Goal: Information Seeking & Learning: Learn about a topic

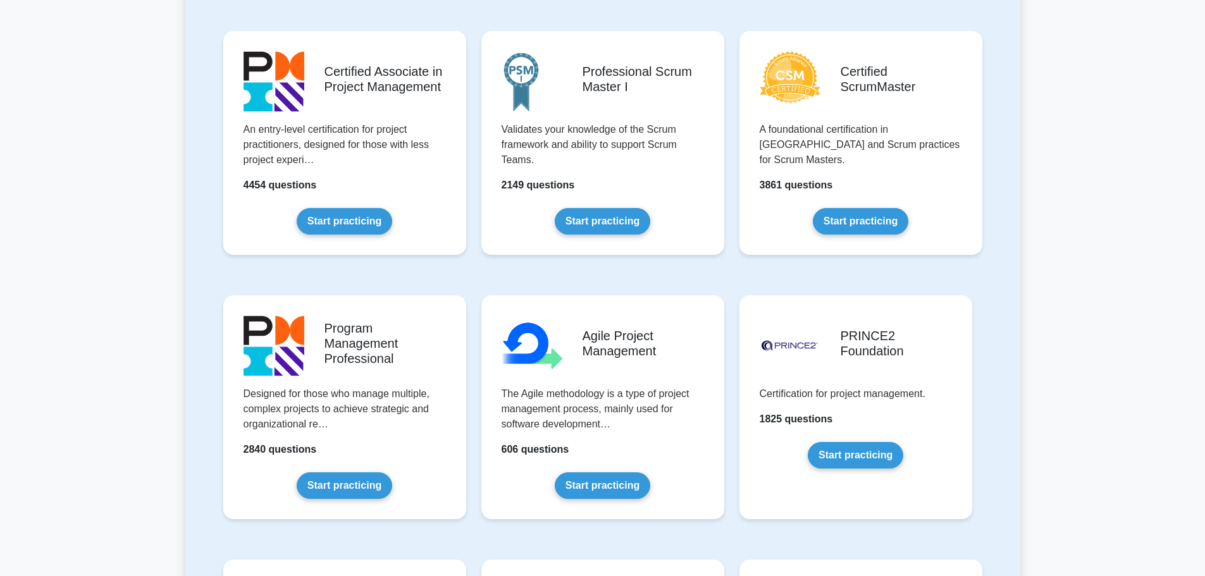
scroll to position [380, 0]
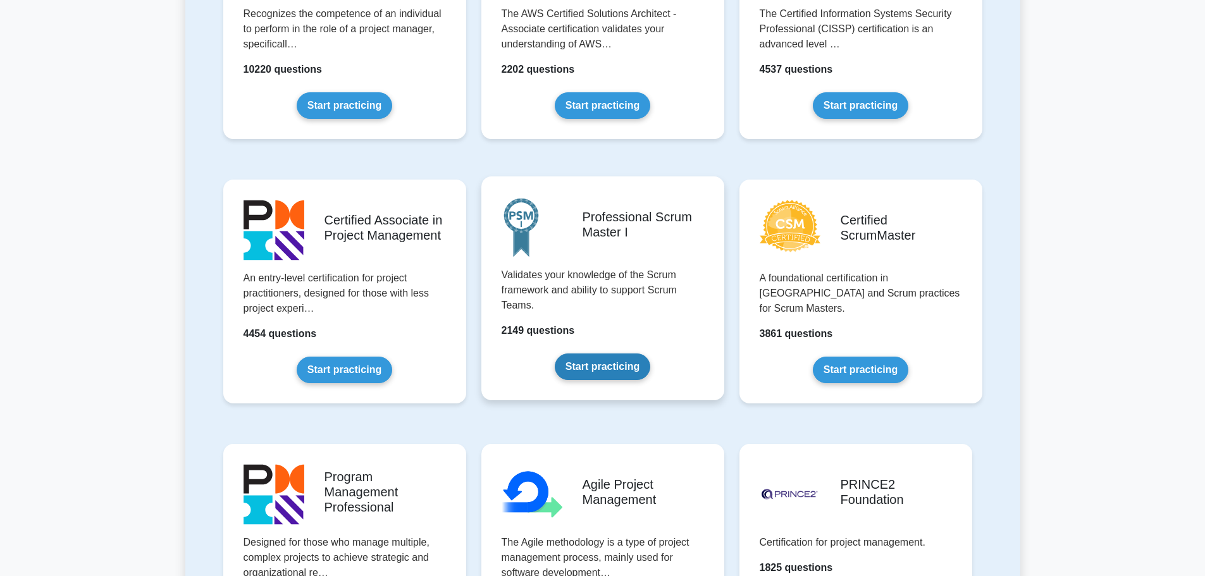
click at [628, 369] on link "Start practicing" at bounding box center [603, 367] width 96 height 27
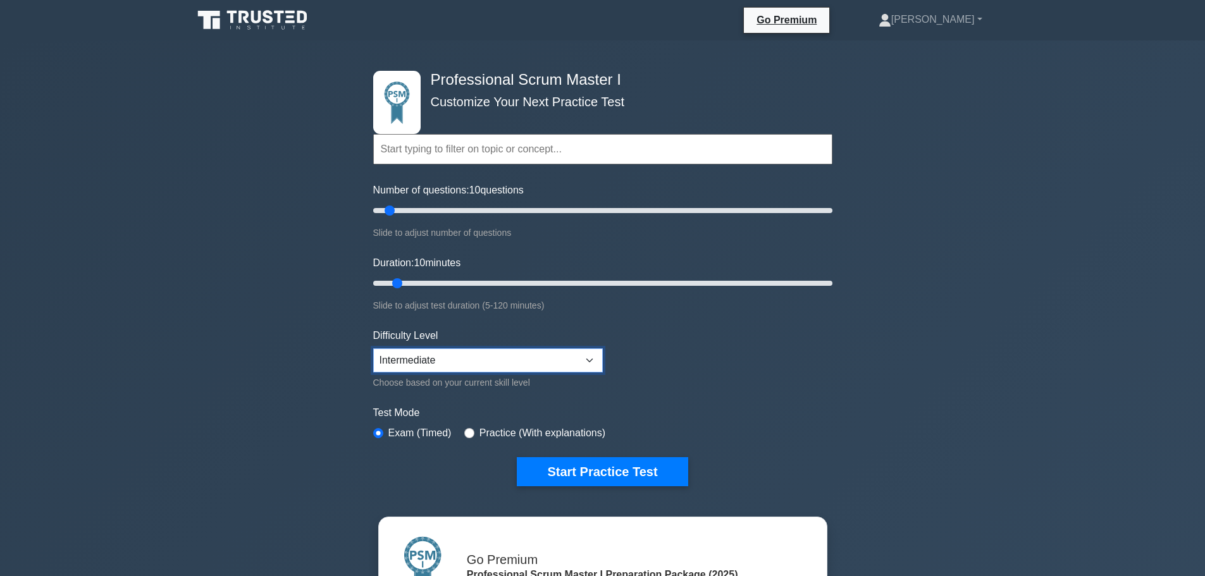
click at [493, 352] on select "Beginner Intermediate Expert" at bounding box center [488, 361] width 230 height 24
select select "expert"
click at [373, 349] on select "Beginner Intermediate Expert" at bounding box center [488, 361] width 230 height 24
drag, startPoint x: 402, startPoint y: 278, endPoint x: 511, endPoint y: 293, distance: 109.2
type input "40"
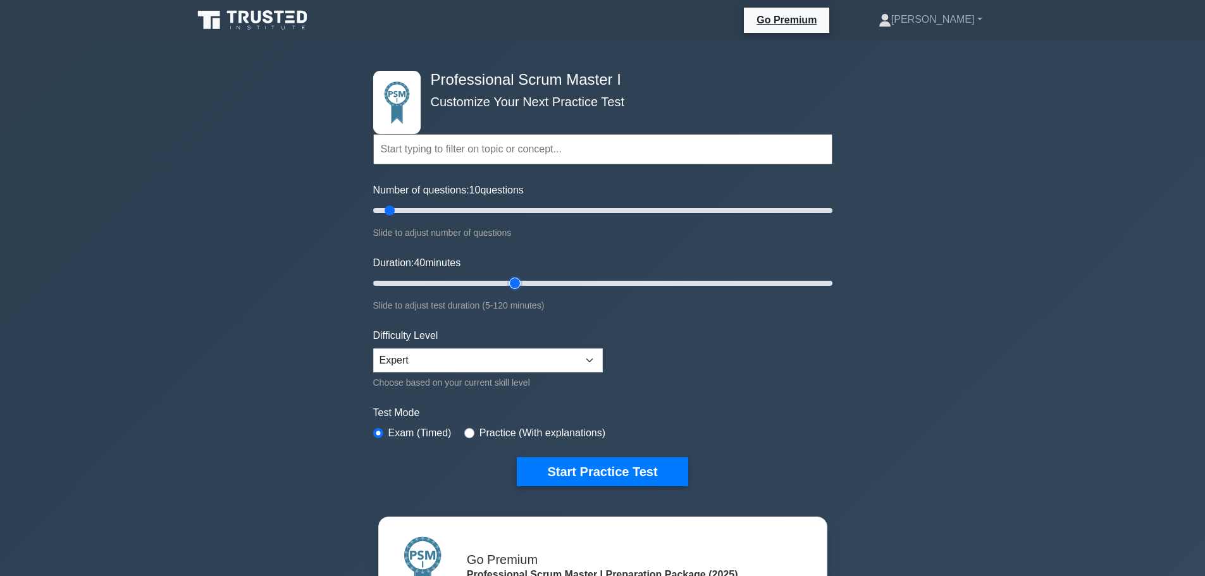
click at [511, 291] on input "Duration: 40 minutes" at bounding box center [602, 283] width 459 height 15
click at [592, 473] on button "Start Practice Test" at bounding box center [602, 471] width 171 height 29
click at [673, 463] on button "Start Practice Test" at bounding box center [602, 471] width 171 height 29
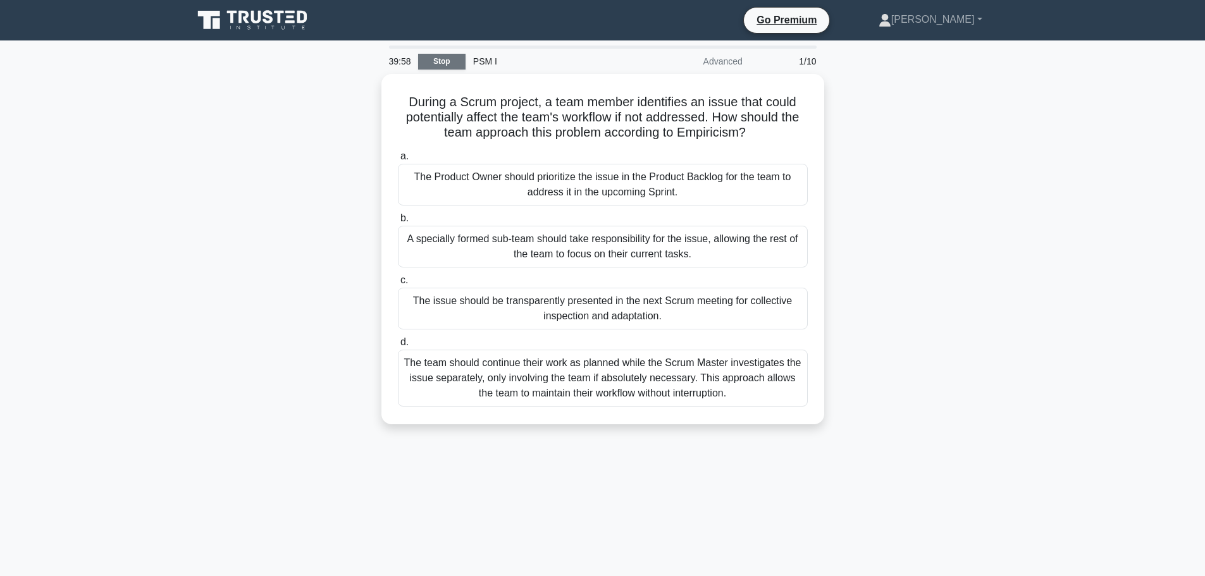
click at [435, 60] on link "Stop" at bounding box center [441, 62] width 47 height 16
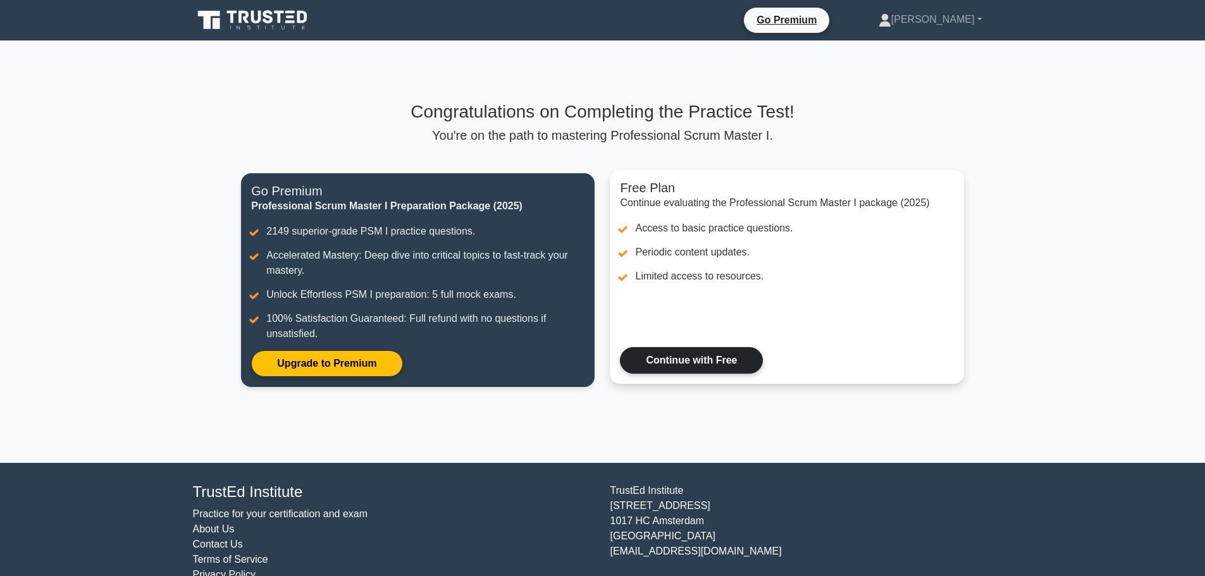
click at [732, 363] on link "Continue with Free" at bounding box center [691, 360] width 143 height 27
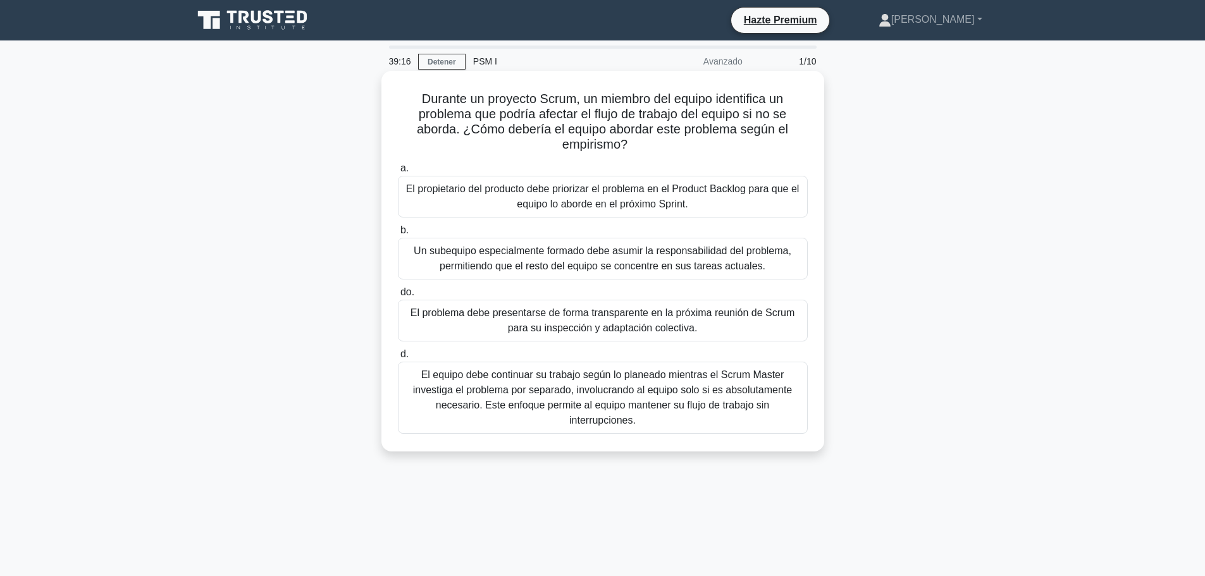
click at [540, 113] on font "Durante un proyecto Scrum, un miembro del equipo identifica un problema que pod…" at bounding box center [602, 121] width 371 height 59
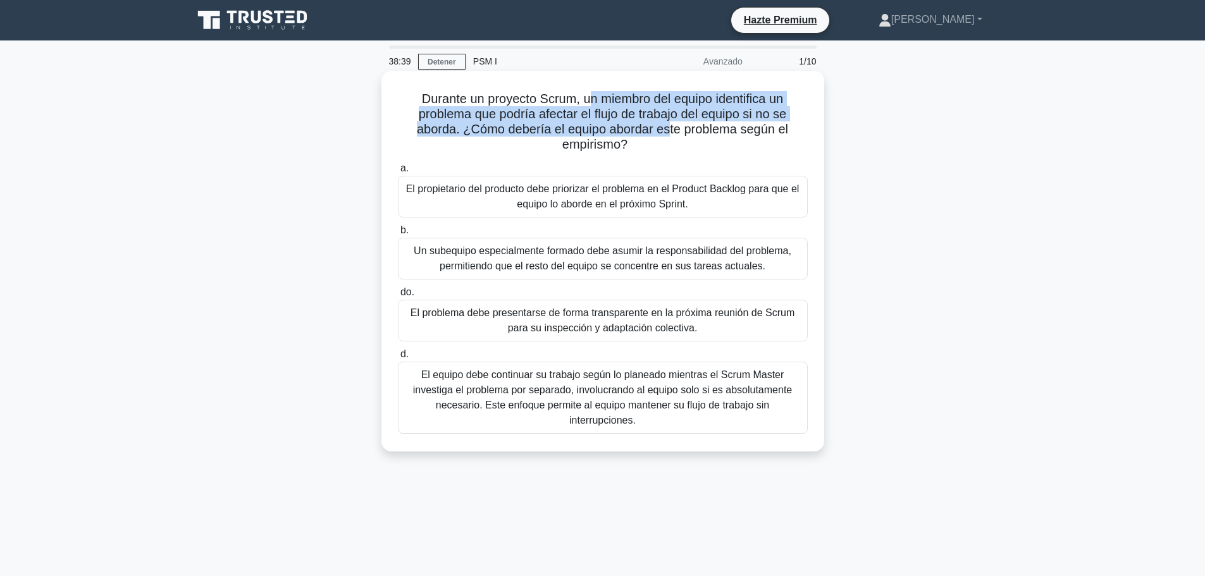
drag, startPoint x: 607, startPoint y: 102, endPoint x: 668, endPoint y: 133, distance: 67.6
click at [668, 132] on font "Durante un proyecto Scrum, un miembro del equipo identifica un problema que pod…" at bounding box center [602, 121] width 371 height 59
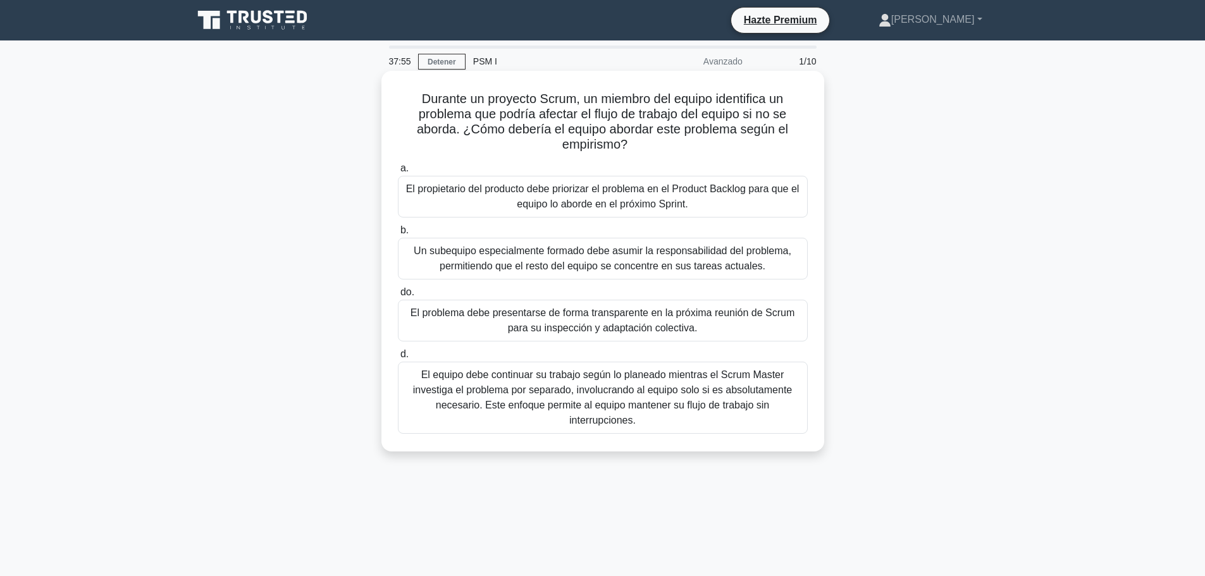
click at [594, 397] on font "El equipo debe continuar su trabajo según lo planeado mientras el Scrum Master …" at bounding box center [602, 398] width 379 height 56
click at [398, 359] on input "d. El equipo debe continuar su trabajo según lo planeado mientras el Scrum Mast…" at bounding box center [398, 355] width 0 height 8
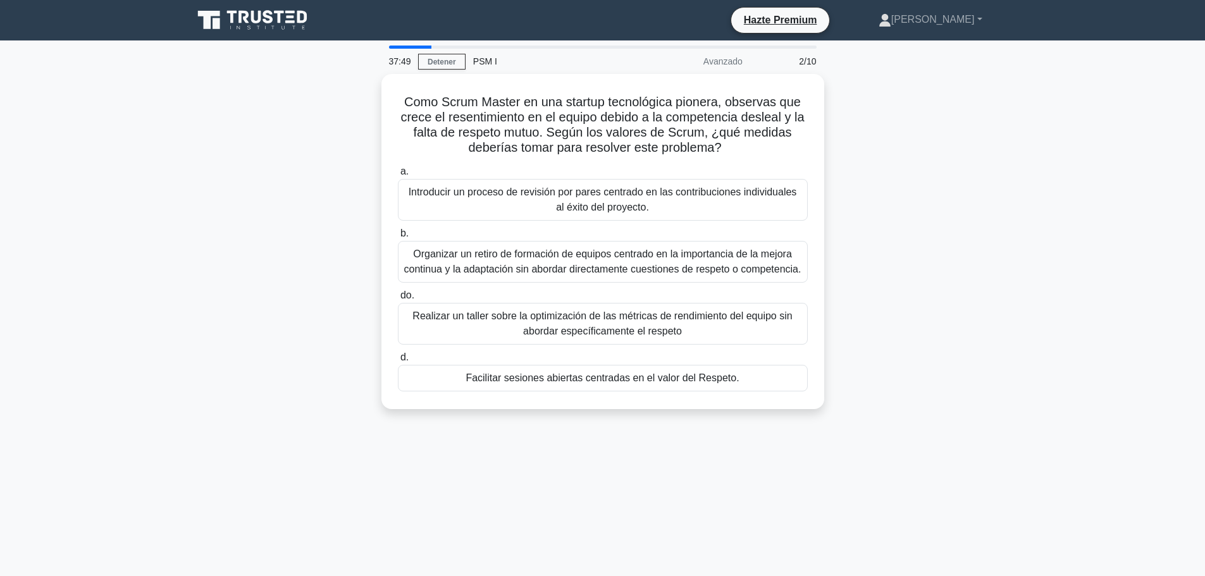
click at [407, 44] on main "37:49 Detener PSM I Avanzado 2/10 Como Scrum Master en una startup tecnológica …" at bounding box center [602, 361] width 1205 height 643
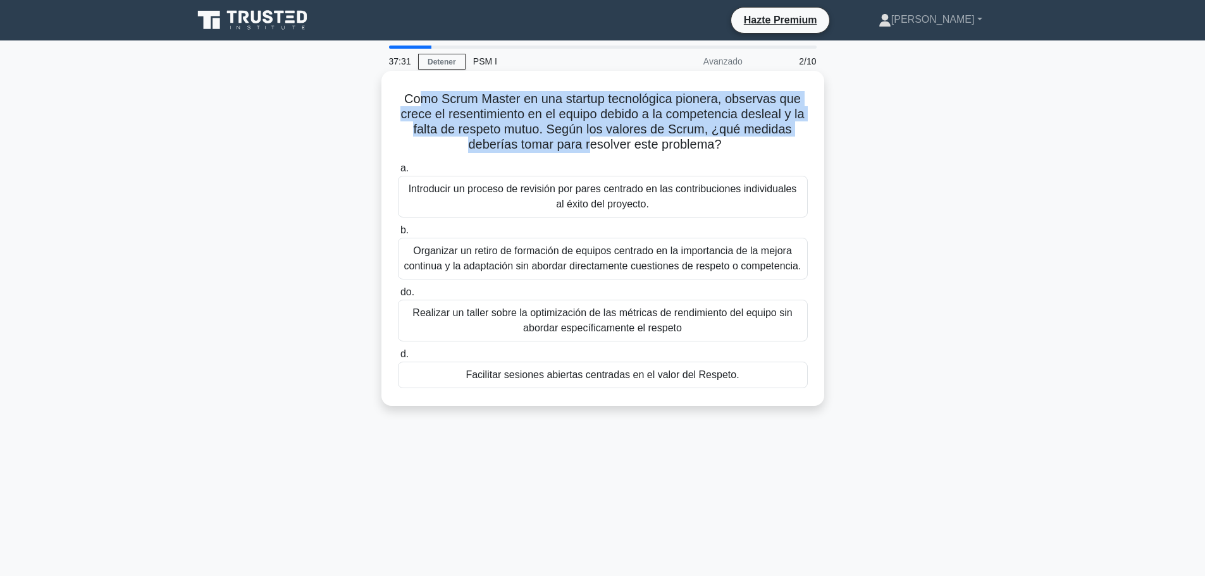
drag, startPoint x: 439, startPoint y: 109, endPoint x: 589, endPoint y: 139, distance: 153.0
click at [589, 139] on font "Como Scrum Master en una startup tecnológica pionera, observas que crece el res…" at bounding box center [603, 121] width 404 height 59
click at [676, 114] on font "Como Scrum Master en una startup tecnológica pionera, observas que crece el res…" at bounding box center [603, 121] width 404 height 59
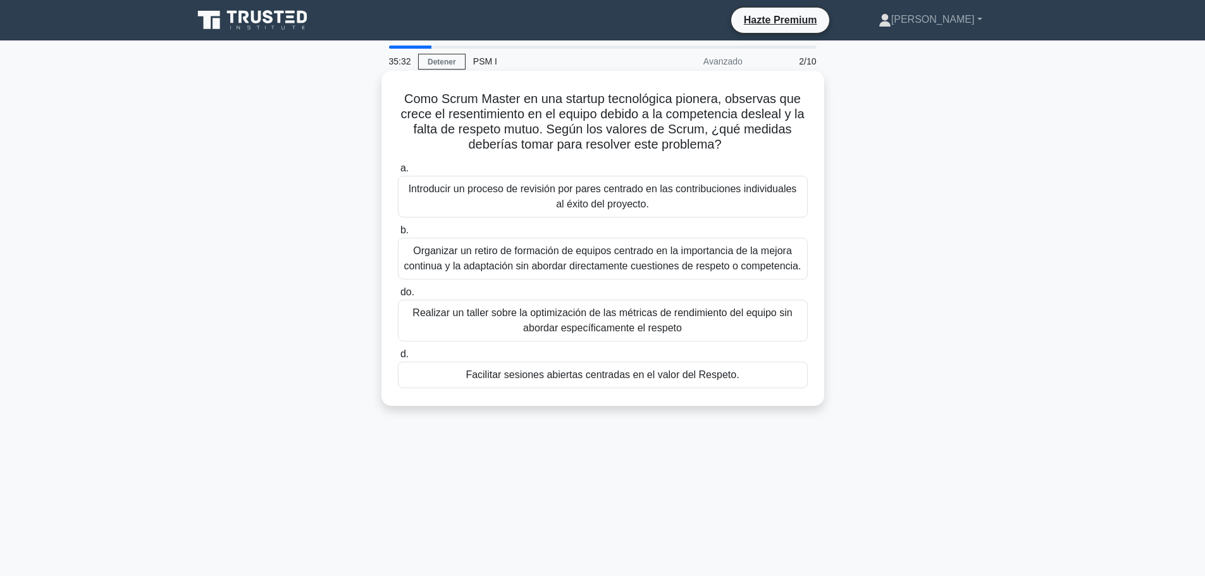
click at [561, 375] on font "Facilitar sesiones abiertas centradas en el valor del Respeto." at bounding box center [602, 375] width 273 height 11
click at [398, 359] on input "d. Facilitar sesiones abiertas centradas en el valor del Respeto." at bounding box center [398, 355] width 0 height 8
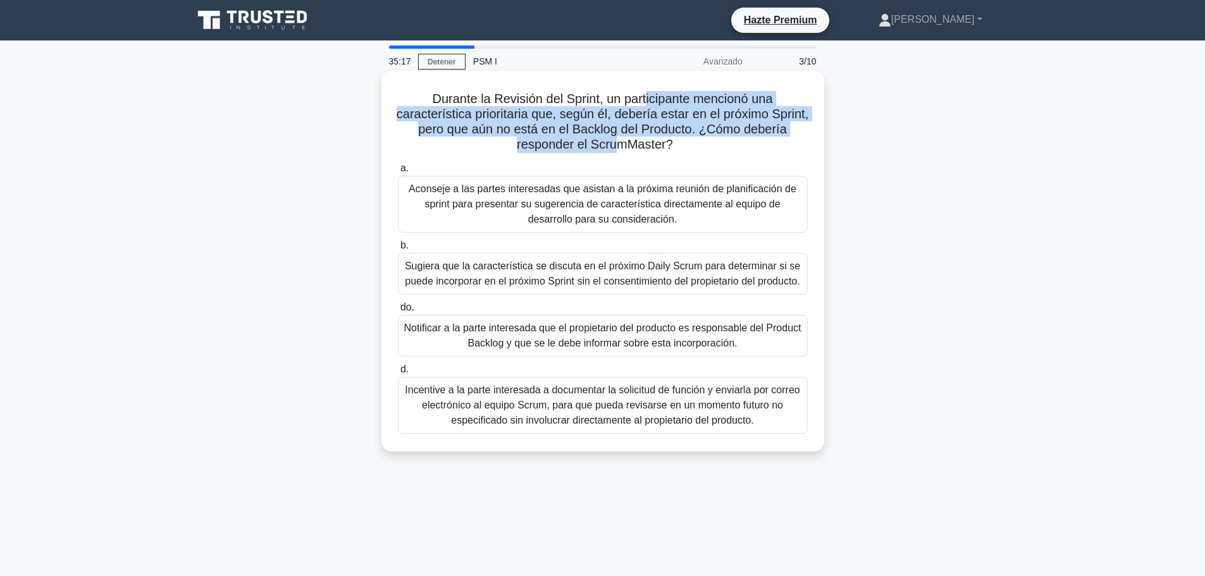
drag, startPoint x: 648, startPoint y: 99, endPoint x: 629, endPoint y: 151, distance: 55.2
click at [635, 149] on font "Durante la Revisión del Sprint, un participante mencionó una característica pri…" at bounding box center [603, 121] width 412 height 59
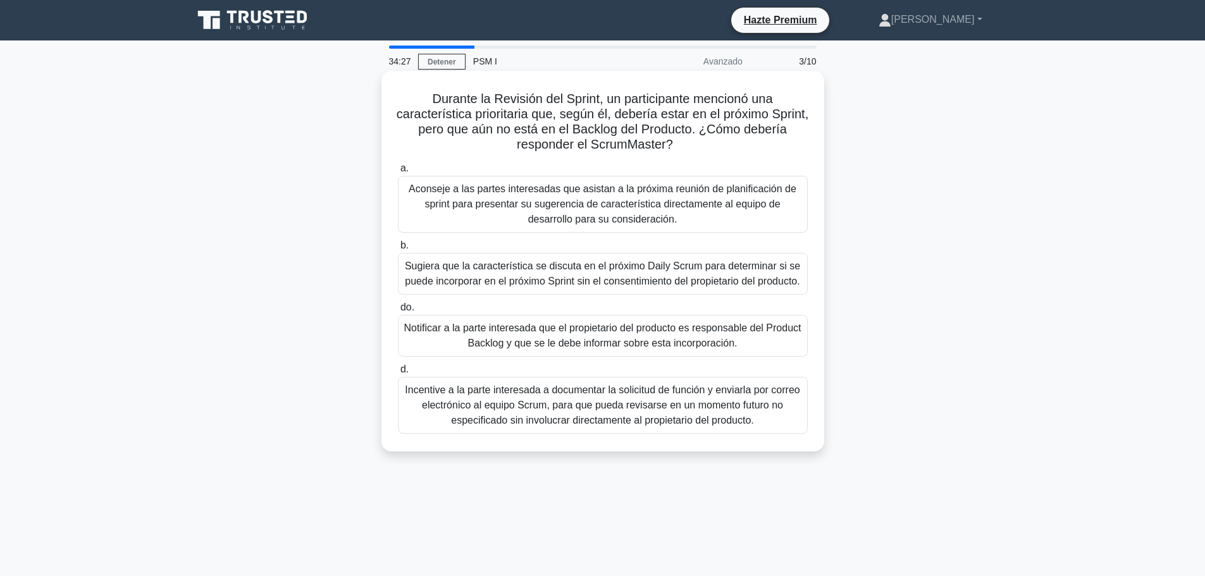
click at [617, 345] on font "Notificar a la parte interesada que el propietario del producto es responsable …" at bounding box center [602, 336] width 397 height 26
click at [398, 312] on input "do. Notificar a la parte interesada que el propietario del producto es responsa…" at bounding box center [398, 308] width 0 height 8
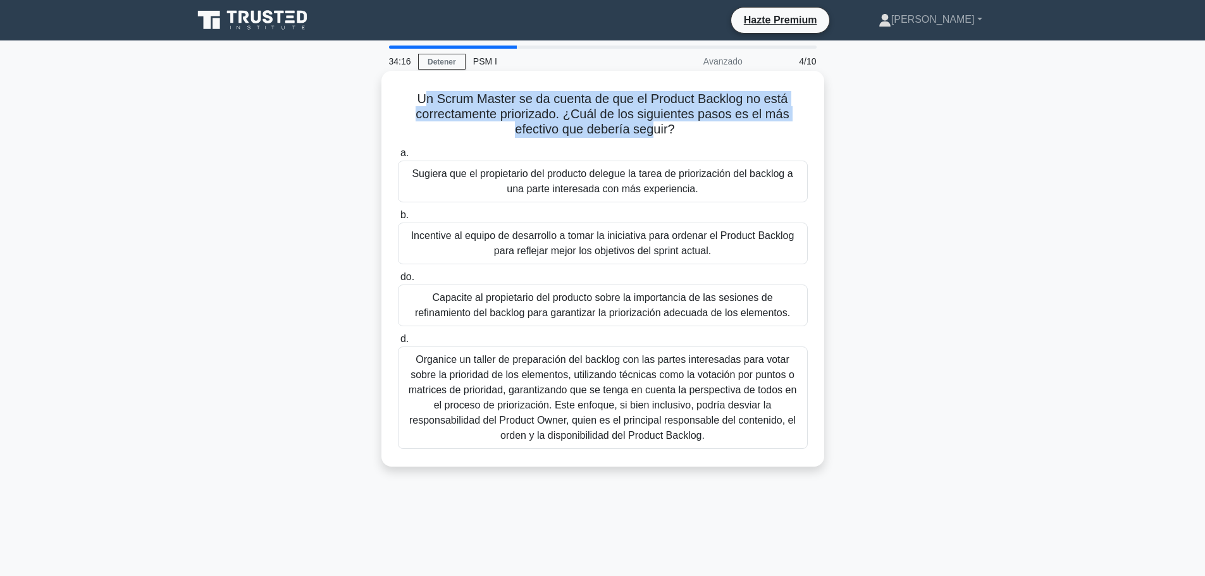
drag, startPoint x: 421, startPoint y: 95, endPoint x: 656, endPoint y: 130, distance: 237.9
click at [656, 130] on font "Un Scrum Master se da cuenta de que el Product Backlog no está correctamente pr…" at bounding box center [602, 114] width 373 height 44
click at [483, 129] on h5 "Un Scrum Master se da cuenta de que el Product Backlog no está correctamente pr…" at bounding box center [603, 114] width 413 height 47
drag, startPoint x: 466, startPoint y: 101, endPoint x: 662, endPoint y: 128, distance: 198.6
click at [662, 128] on font "Un Scrum Master se da cuenta de que el Product Backlog no está correctamente pr…" at bounding box center [602, 114] width 373 height 44
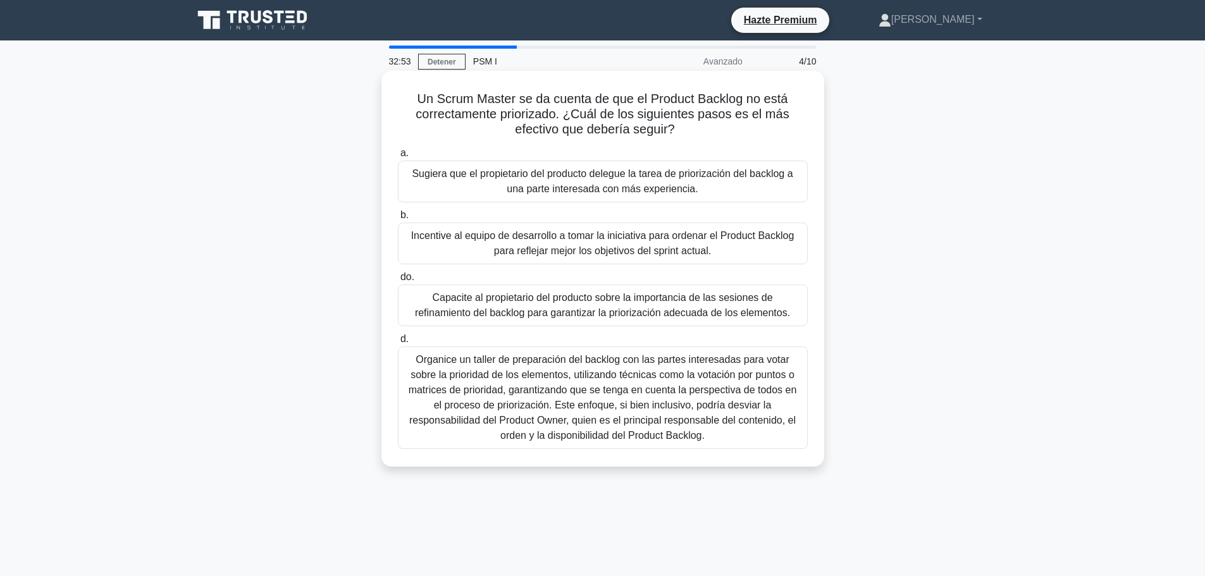
click at [575, 372] on font "Organice un taller de preparación del backlog con las partes interesadas para v…" at bounding box center [603, 397] width 389 height 87
click at [398, 344] on input "d. Organice un taller de preparación del backlog con las partes interesadas par…" at bounding box center [398, 339] width 0 height 8
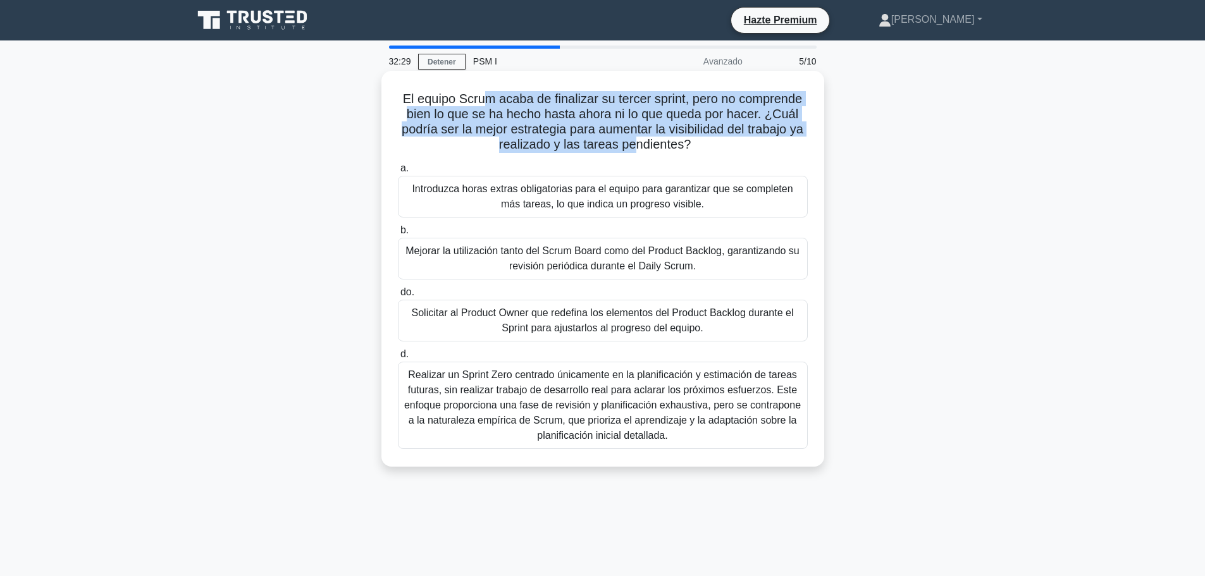
drag, startPoint x: 486, startPoint y: 99, endPoint x: 633, endPoint y: 146, distance: 154.7
click at [633, 146] on font "El equipo Scrum acaba de finalizar su tercer sprint, pero no comprende bien lo …" at bounding box center [603, 121] width 402 height 59
click at [601, 123] on font "El equipo Scrum acaba de finalizar su tercer sprint, pero no comprende bien lo …" at bounding box center [603, 121] width 402 height 59
click at [618, 126] on font "El equipo Scrum acaba de finalizar su tercer sprint, pero no comprende bien lo …" at bounding box center [603, 121] width 402 height 59
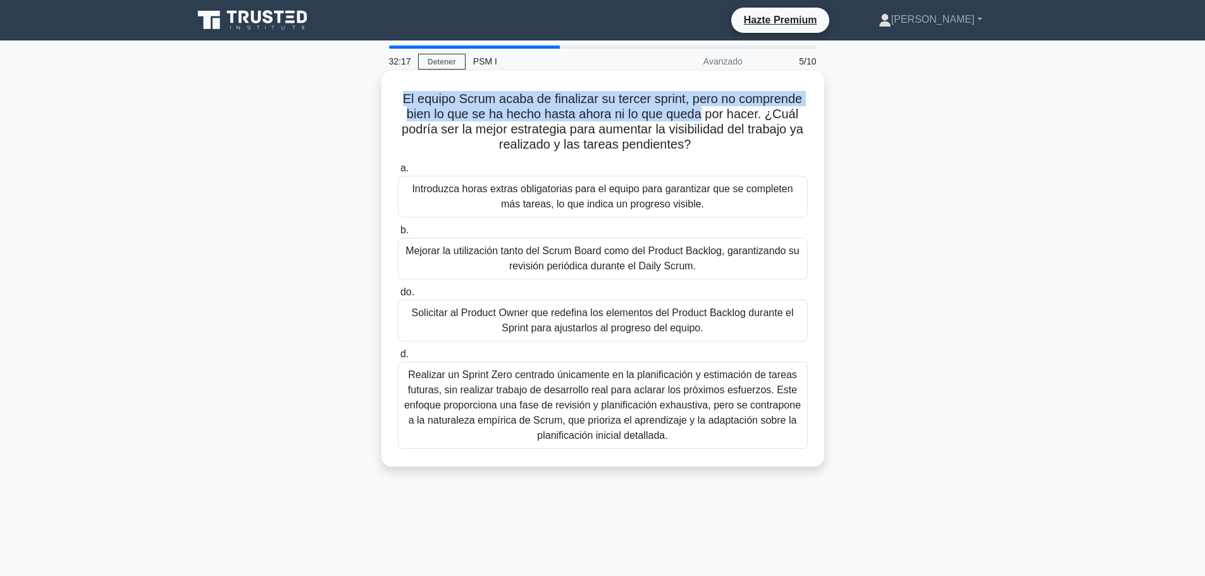
drag, startPoint x: 420, startPoint y: 102, endPoint x: 707, endPoint y: 118, distance: 288.3
click at [707, 118] on font "El equipo Scrum acaba de finalizar su tercer sprint, pero no comprende bien lo …" at bounding box center [603, 121] width 402 height 59
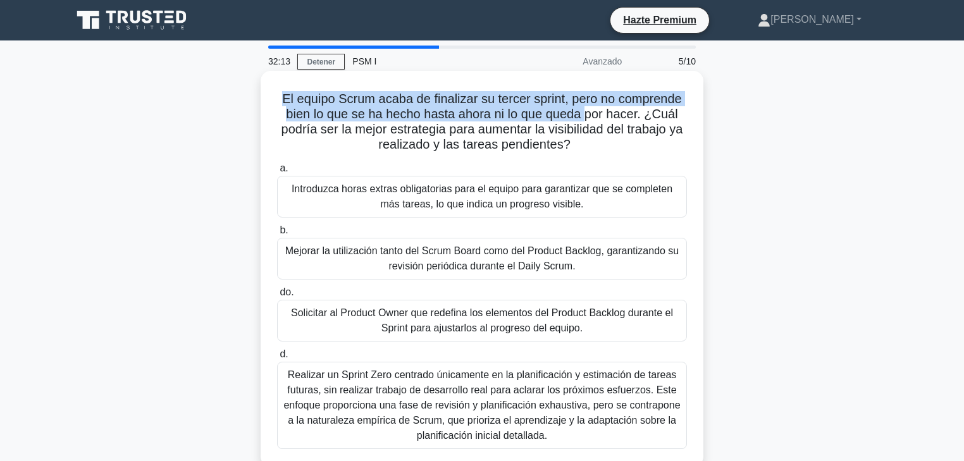
scroll to position [51, 0]
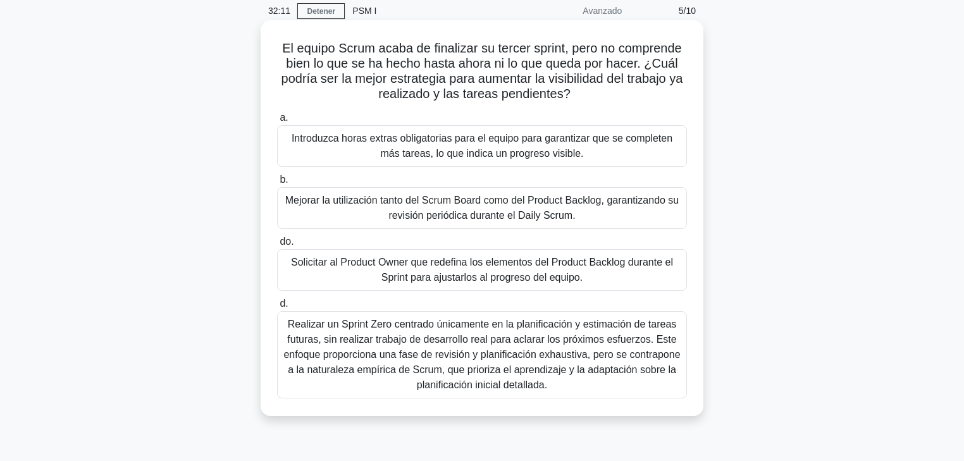
click at [519, 73] on font "El equipo Scrum acaba de finalizar su tercer sprint, pero no comprende bien lo …" at bounding box center [483, 70] width 402 height 59
click at [353, 208] on font "Mejorar la utilización tanto del Scrum Board como del Product Backlog, garantiz…" at bounding box center [482, 208] width 399 height 30
click at [277, 184] on input "b. Mejorar la utilización tanto del Scrum Board como del Product Backlog, garan…" at bounding box center [277, 180] width 0 height 8
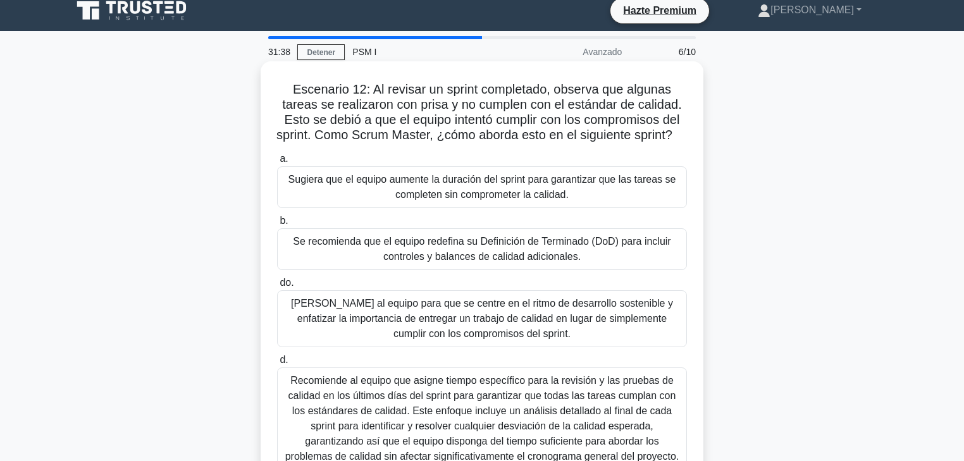
scroll to position [0, 0]
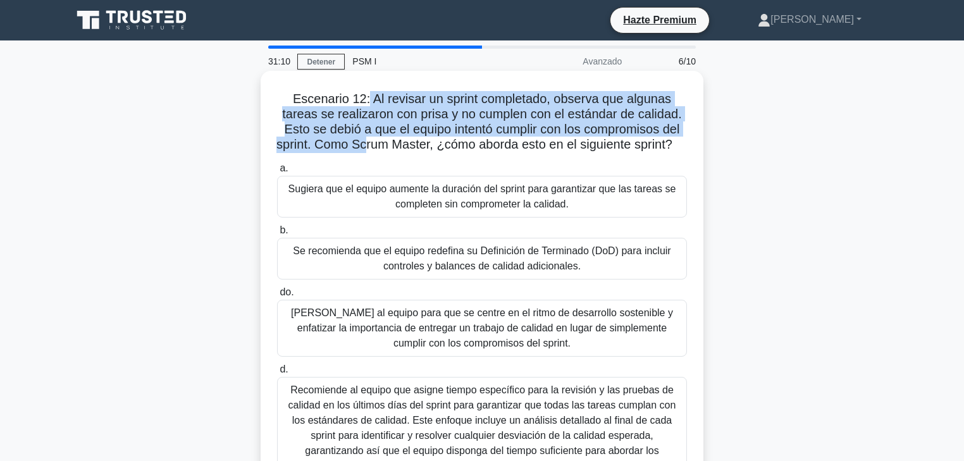
drag, startPoint x: 364, startPoint y: 97, endPoint x: 372, endPoint y: 140, distance: 43.1
click at [372, 142] on font "Escenario 12: Al revisar un sprint completado, observa que algunas tareas se re…" at bounding box center [480, 121] width 406 height 59
click at [414, 95] on font "Escenario 12: Al revisar un sprint completado, observa que algunas tareas se re…" at bounding box center [480, 121] width 406 height 59
drag, startPoint x: 590, startPoint y: 103, endPoint x: 395, endPoint y: 146, distance: 199.0
click at [395, 146] on font "Escenario 12: Al revisar un sprint completado, observa que algunas tareas se re…" at bounding box center [480, 121] width 406 height 59
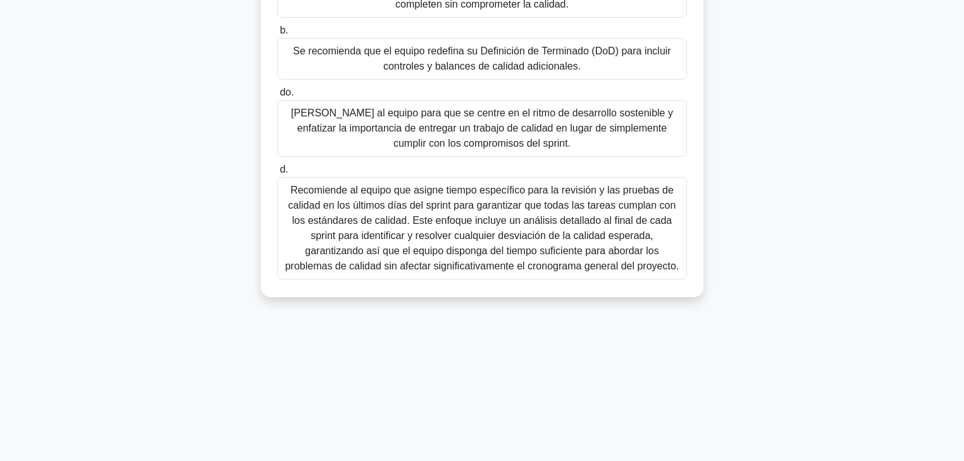
scroll to position [202, 0]
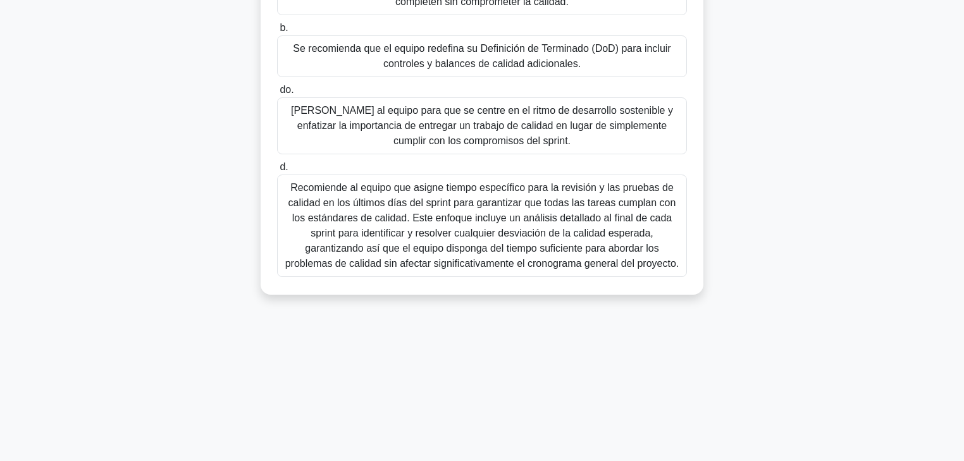
click at [420, 228] on font "Recomiende al equipo que asigne tiempo específico para la revisión y las prueba…" at bounding box center [482, 225] width 394 height 87
click at [277, 171] on input "d. Recomiende al equipo que asigne tiempo específico para la revisión y las pru…" at bounding box center [277, 167] width 0 height 8
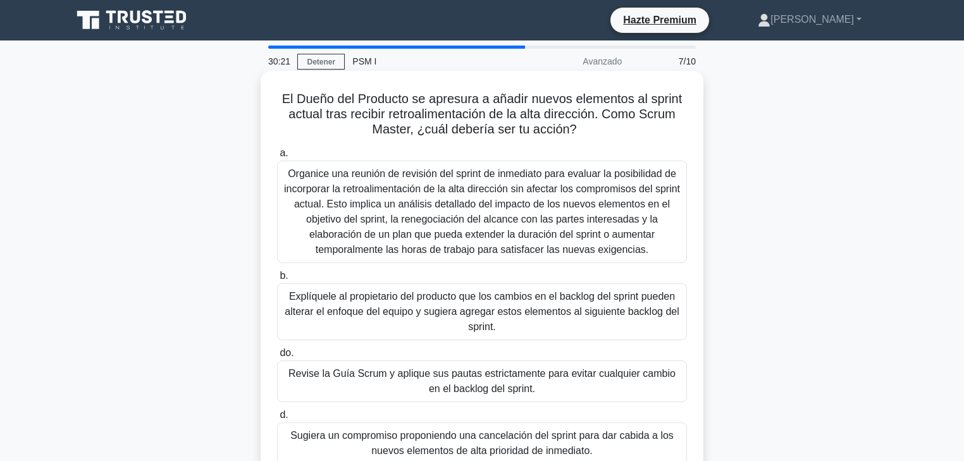
scroll to position [0, 0]
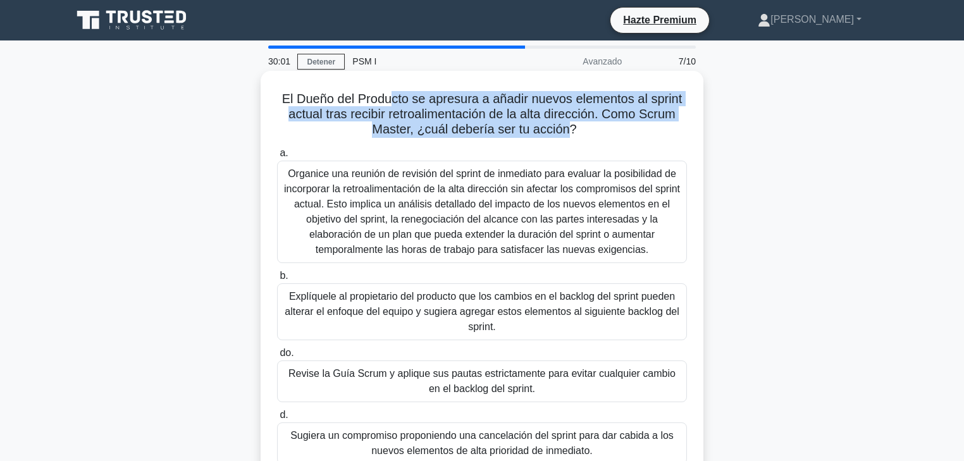
drag, startPoint x: 401, startPoint y: 105, endPoint x: 565, endPoint y: 133, distance: 166.9
click at [565, 133] on font "El Dueño del Producto se apresura a añadir nuevos elementos al sprint actual tr…" at bounding box center [482, 114] width 401 height 44
click at [562, 132] on font "El Dueño del Producto se apresura a añadir nuevos elementos al sprint actual tr…" at bounding box center [482, 114] width 401 height 44
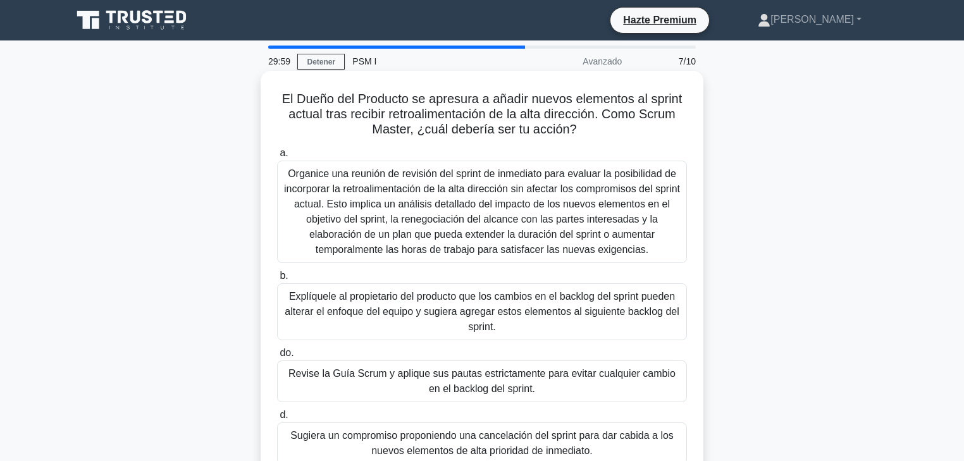
click at [295, 94] on font "El Dueño del Producto se apresura a añadir nuevos elementos al sprint actual tr…" at bounding box center [482, 114] width 401 height 44
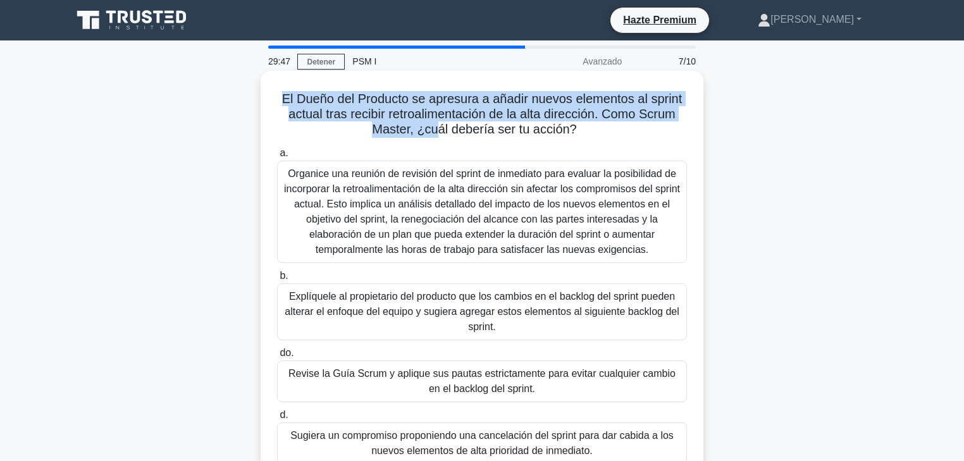
drag, startPoint x: 289, startPoint y: 97, endPoint x: 430, endPoint y: 119, distance: 142.1
click at [435, 123] on font "El Dueño del Producto se apresura a añadir nuevos elementos al sprint actual tr…" at bounding box center [482, 114] width 401 height 44
click at [404, 96] on font "El Dueño del Producto se apresura a añadir nuevos elementos al sprint actual tr…" at bounding box center [482, 114] width 401 height 44
drag, startPoint x: 416, startPoint y: 97, endPoint x: 552, endPoint y: 125, distance: 138.7
click at [568, 126] on font "El Dueño del Producto se apresura a añadir nuevos elementos al sprint actual tr…" at bounding box center [482, 114] width 401 height 44
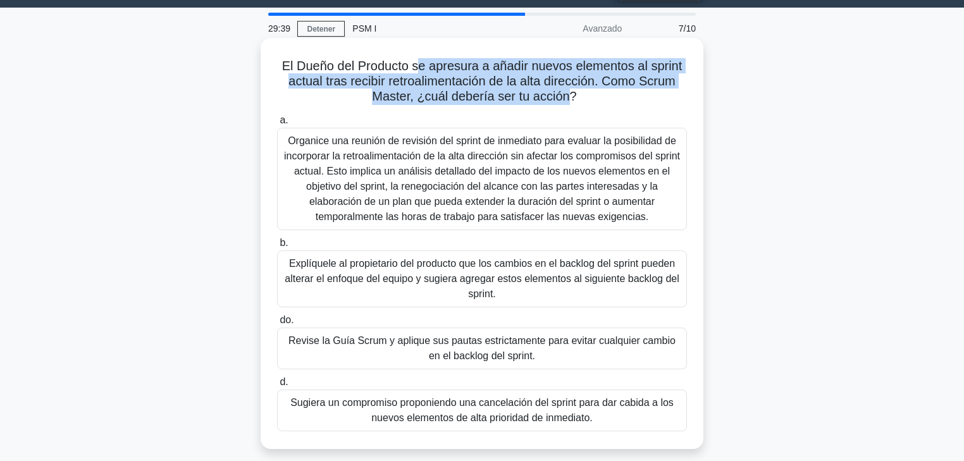
scroll to position [51, 0]
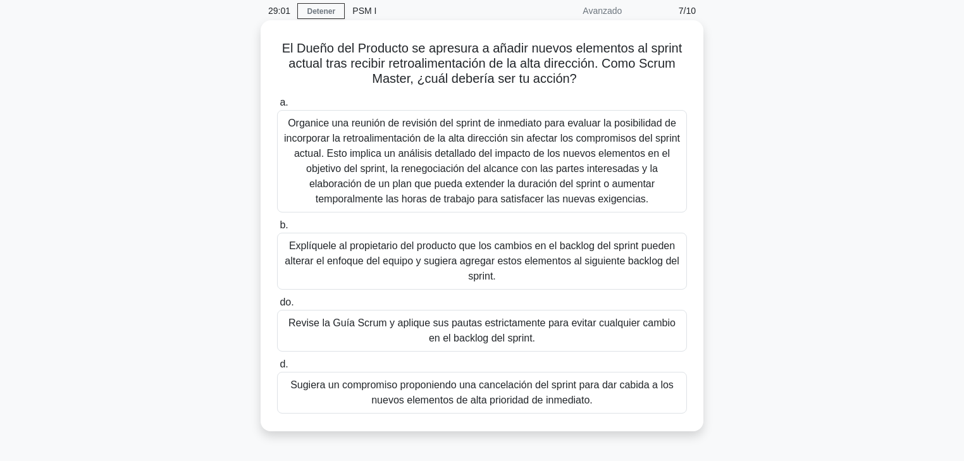
click at [432, 172] on font "Organice una reunión de revisión del sprint de inmediato para evaluar la posibi…" at bounding box center [482, 161] width 396 height 87
click at [277, 107] on input "a. Organice una reunión de revisión del sprint de inmediato para evaluar la pos…" at bounding box center [277, 103] width 0 height 8
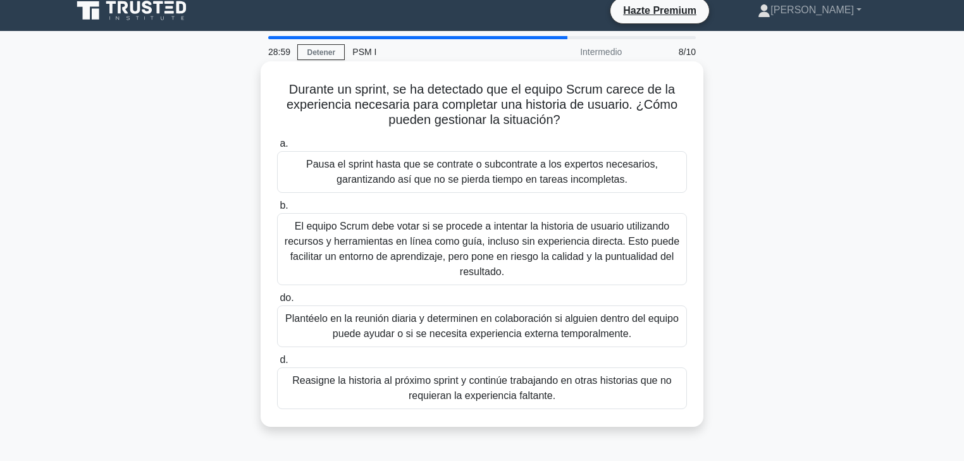
scroll to position [0, 0]
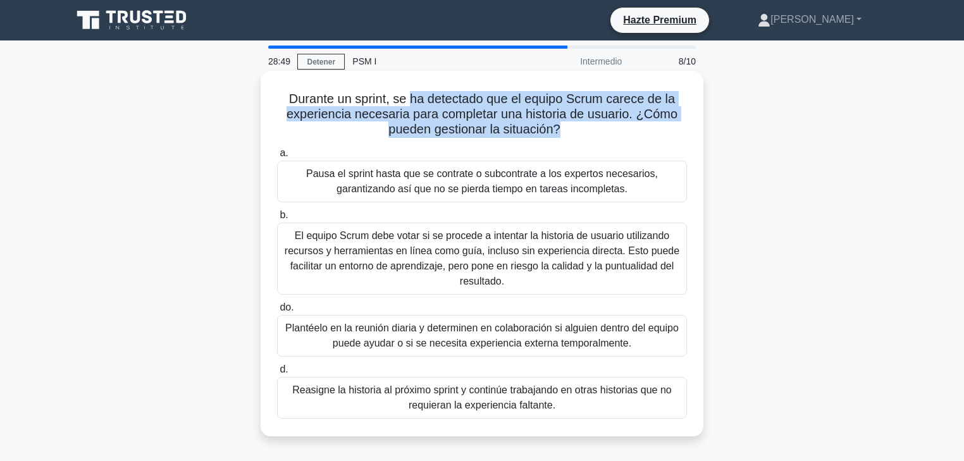
drag, startPoint x: 409, startPoint y: 102, endPoint x: 562, endPoint y: 127, distance: 155.1
click at [561, 129] on font "Durante un sprint, se ha detectado que el equipo Scrum carece de la experiencia…" at bounding box center [482, 114] width 391 height 44
click at [549, 109] on font "Durante un sprint, se ha detectado que el equipo Scrum carece de la experiencia…" at bounding box center [482, 114] width 391 height 44
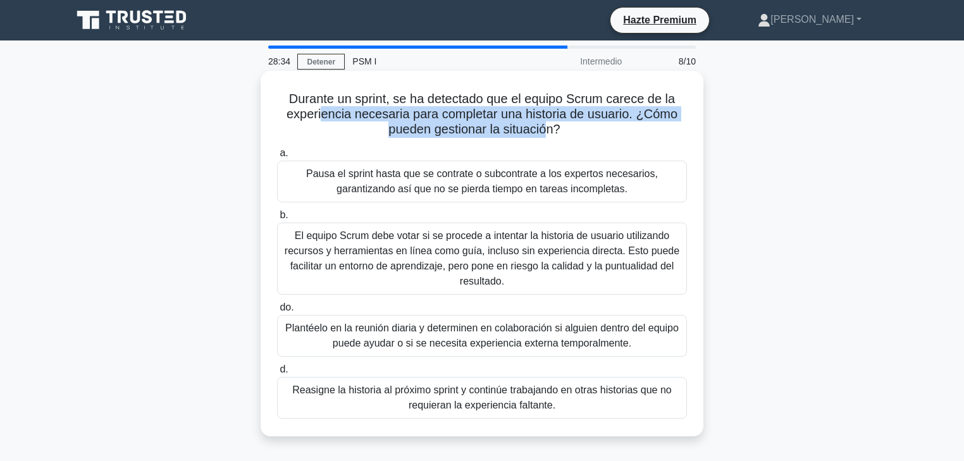
drag, startPoint x: 330, startPoint y: 114, endPoint x: 547, endPoint y: 127, distance: 216.8
click at [547, 127] on font "Durante un sprint, se ha detectado que el equipo Scrum carece de la experiencia…" at bounding box center [482, 114] width 391 height 44
click at [546, 127] on font "Durante un sprint, se ha detectado que el equipo Scrum carece de la experiencia…" at bounding box center [482, 114] width 391 height 44
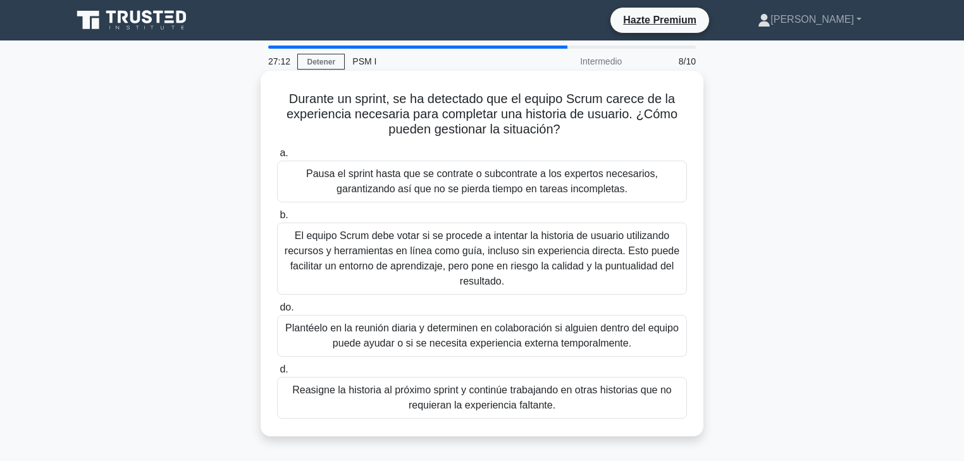
click at [359, 339] on font "Plantéelo en la reunión diaria y determinen en colaboración si alguien dentro d…" at bounding box center [482, 336] width 394 height 26
click at [277, 312] on input "do. Plantéelo en la reunión diaria y determinen en colaboración si alguien dent…" at bounding box center [277, 308] width 0 height 8
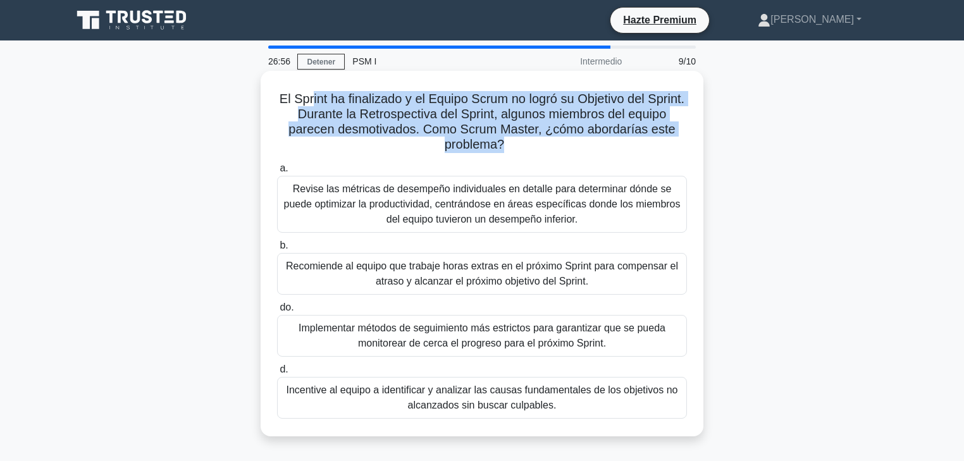
drag, startPoint x: 326, startPoint y: 101, endPoint x: 514, endPoint y: 141, distance: 192.2
click at [514, 141] on font "El Sprint ha finalizado y el Equipo Scrum no logró su Objetivo del Sprint. Dura…" at bounding box center [482, 121] width 405 height 59
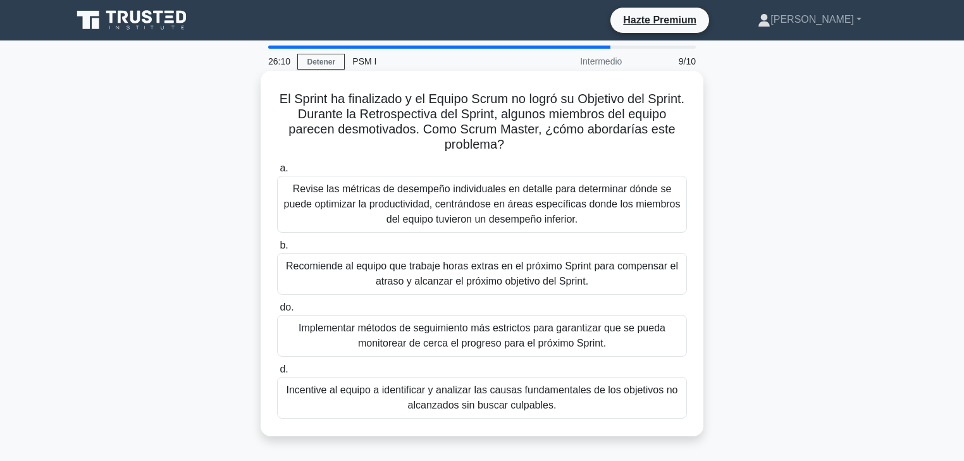
click at [452, 398] on font "Incentive al equipo a identificar y analizar las causas fundamentales de los ob…" at bounding box center [482, 398] width 392 height 26
click at [277, 374] on input "d. Incentive al equipo a identificar y analizar las causas fundamentales de los…" at bounding box center [277, 370] width 0 height 8
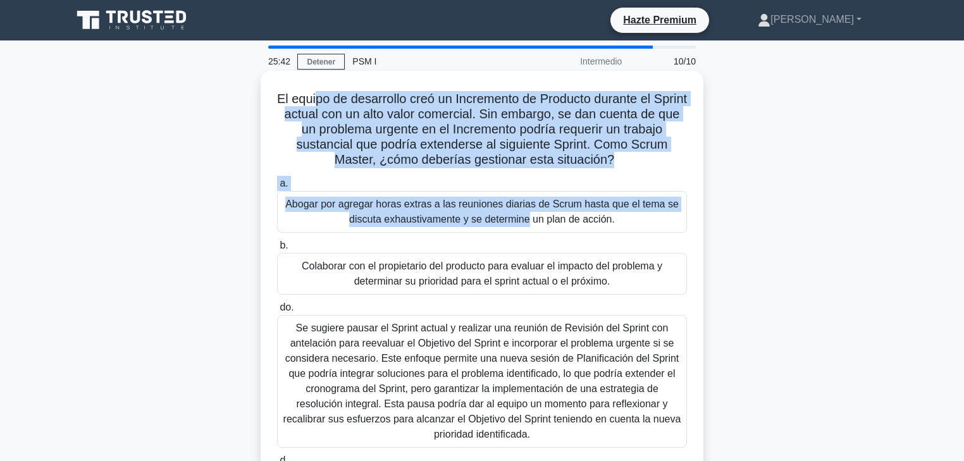
drag, startPoint x: 328, startPoint y: 96, endPoint x: 351, endPoint y: 202, distance: 108.0
click at [353, 202] on div "El equipo de desarrollo creó un Incremento de Producto durante el Sprint actual…" at bounding box center [482, 299] width 433 height 447
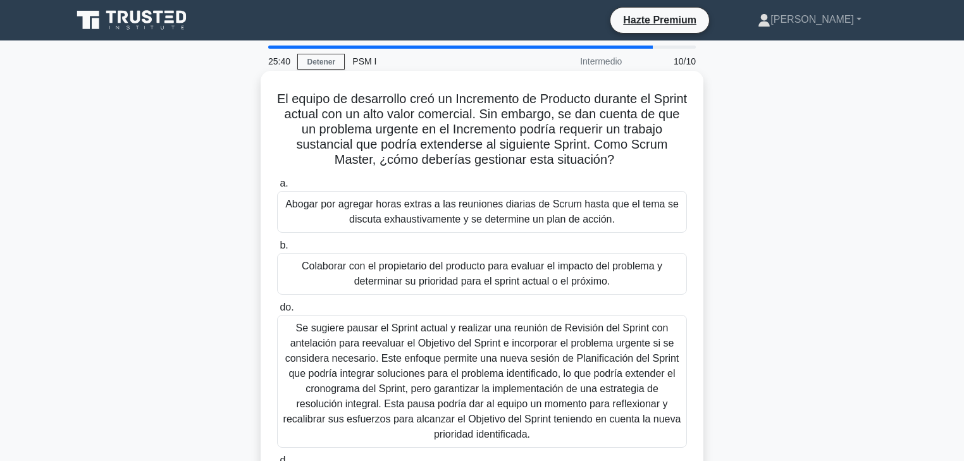
click at [261, 213] on div "El equipo de desarrollo creó un Incremento de Producto durante el Sprint actual…" at bounding box center [482, 299] width 443 height 457
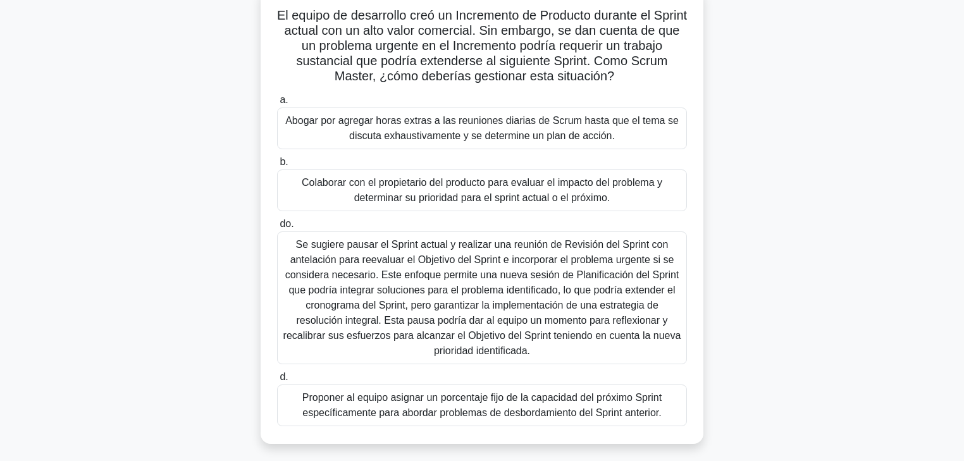
scroll to position [101, 0]
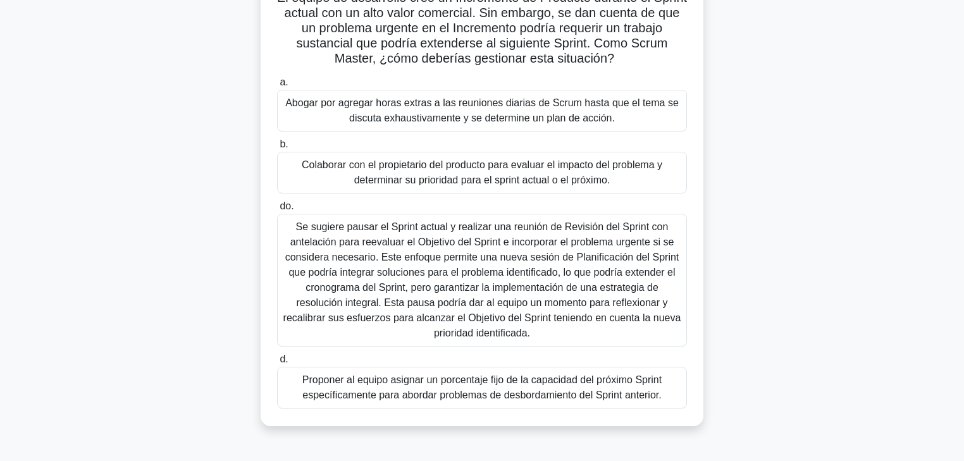
click at [460, 250] on font "Se sugiere pausar el Sprint actual y realizar una reunión de Revisión del Sprin…" at bounding box center [482, 280] width 399 height 121
click at [277, 211] on input "do. Se sugiere pausar el Sprint actual y realizar una reunión de Revisión del S…" at bounding box center [277, 206] width 0 height 8
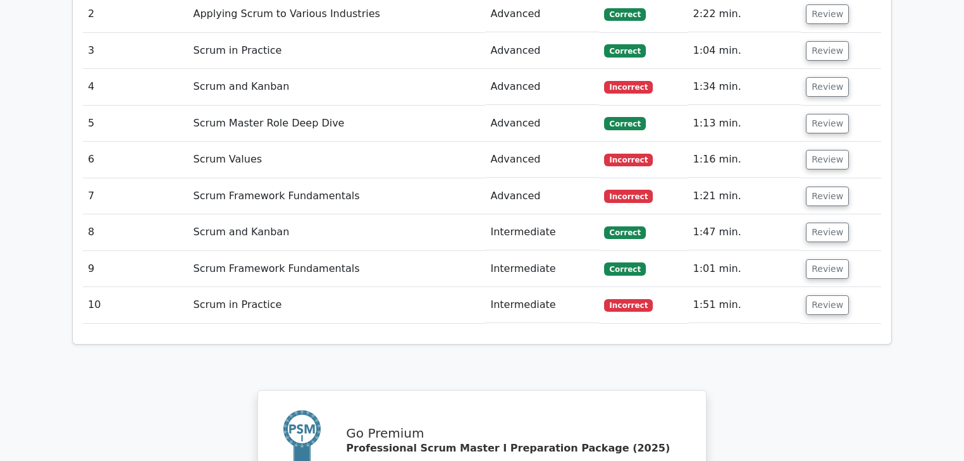
scroll to position [1670, 0]
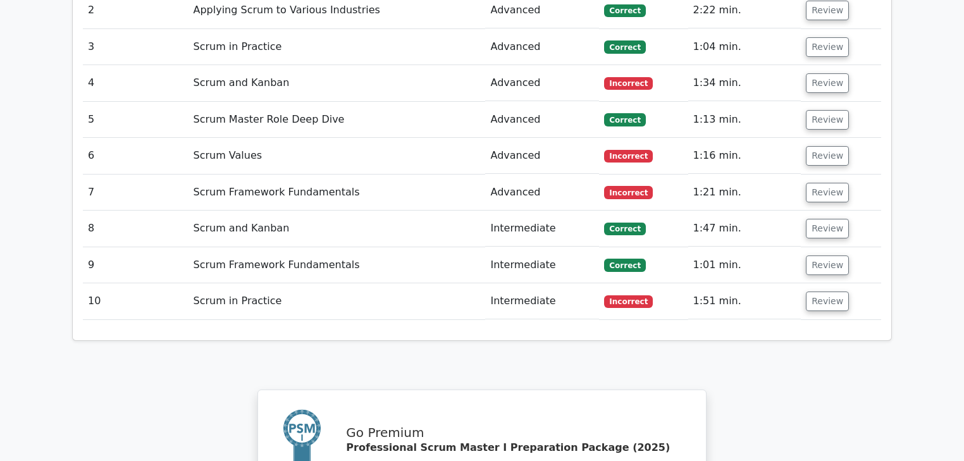
click at [463, 283] on td "Scrum in Practice" at bounding box center [337, 301] width 297 height 36
click at [828, 292] on button "Review" at bounding box center [827, 302] width 43 height 20
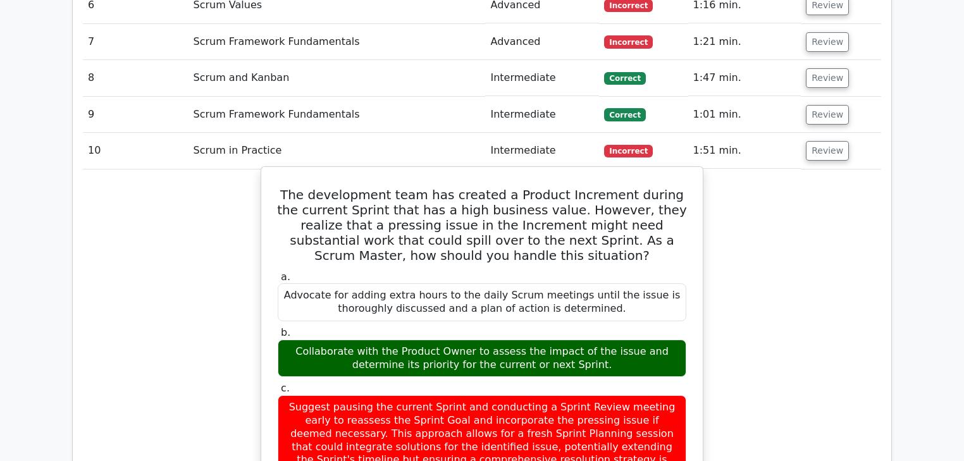
scroll to position [1822, 0]
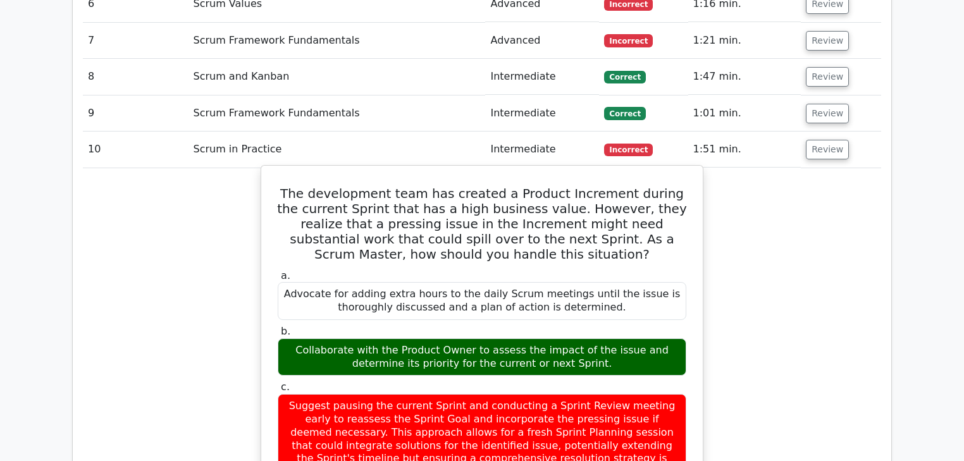
click at [468, 339] on div "Collaborate with the Product Owner to assess the impact of the issue and determ…" at bounding box center [482, 358] width 409 height 38
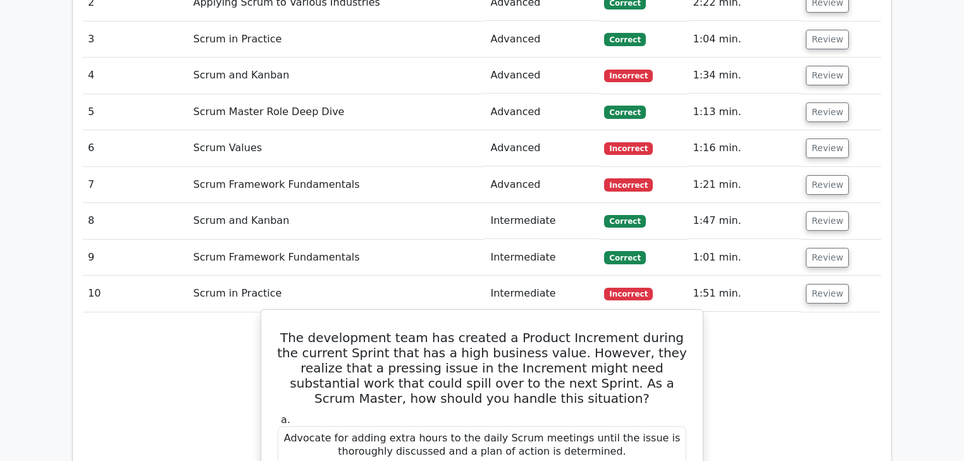
scroll to position [1569, 0]
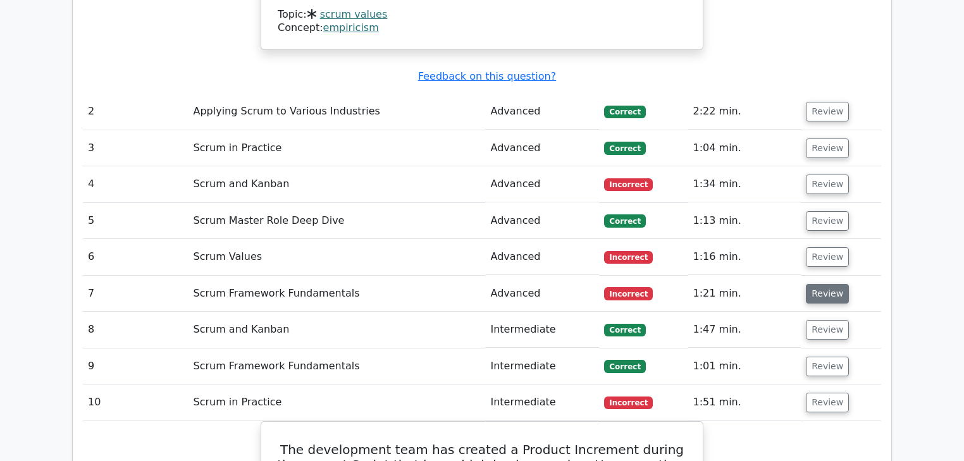
click at [827, 284] on button "Review" at bounding box center [827, 294] width 43 height 20
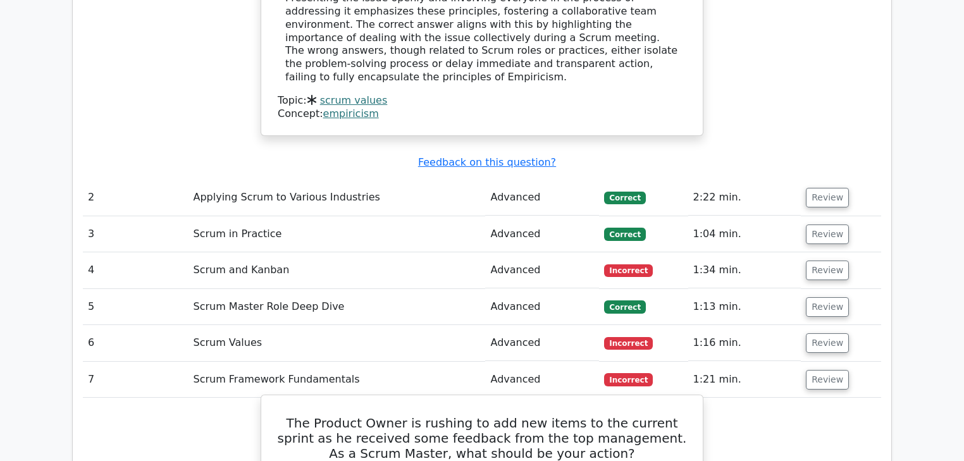
scroll to position [1468, 0]
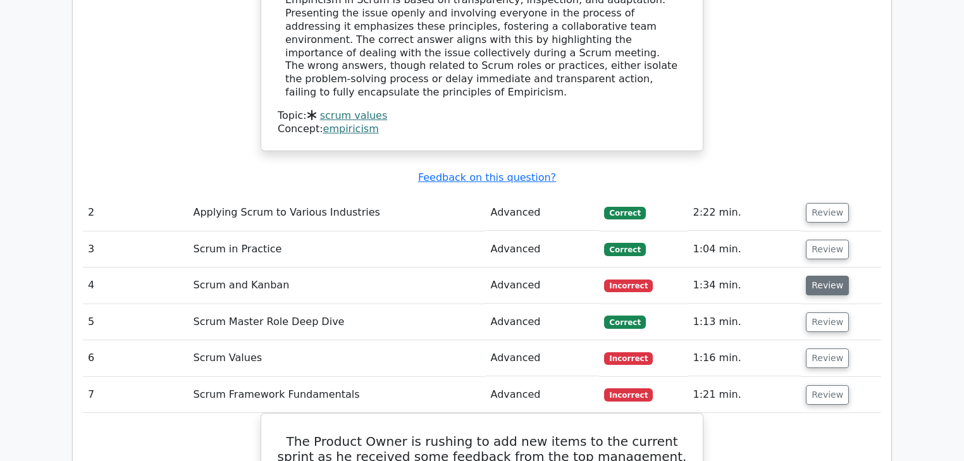
drag, startPoint x: 823, startPoint y: 212, endPoint x: 814, endPoint y: 210, distance: 8.4
click at [823, 276] on button "Review" at bounding box center [827, 286] width 43 height 20
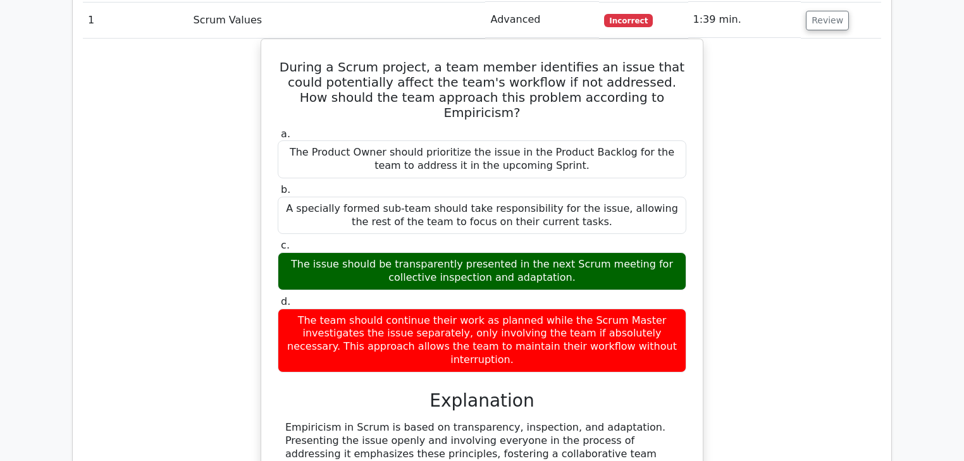
scroll to position [962, 0]
